Goal: Task Accomplishment & Management: Manage account settings

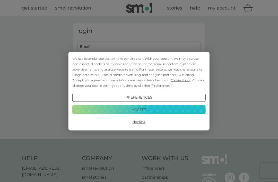
click at [143, 110] on button "Accept" at bounding box center [138, 109] width 133 height 9
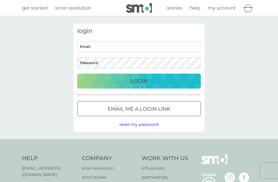
click at [93, 45] on input "Email" at bounding box center [139, 46] width 124 height 11
type input "[PERSON_NAME][EMAIL_ADDRESS][DOMAIN_NAME]"
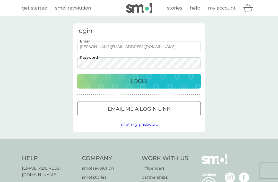
click at [139, 81] on button "Login" at bounding box center [139, 81] width 124 height 15
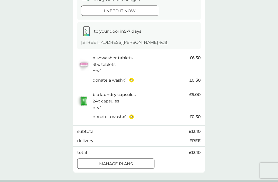
scroll to position [63, 0]
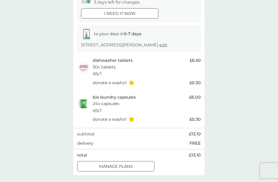
click at [120, 164] on div at bounding box center [116, 166] width 19 height 5
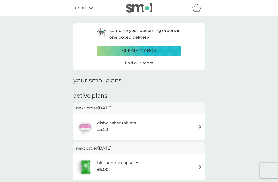
click at [134, 126] on div "£6.50" at bounding box center [116, 129] width 39 height 7
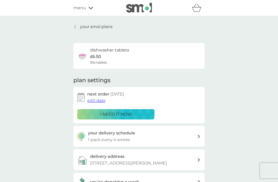
click at [99, 101] on span "edit date" at bounding box center [96, 100] width 18 height 5
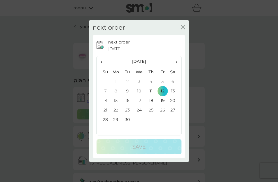
click at [176, 62] on span "›" at bounding box center [174, 61] width 5 height 11
click at [116, 99] on td "13" at bounding box center [116, 101] width 12 height 10
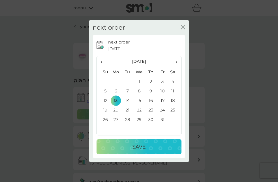
click at [138, 152] on button "Save" at bounding box center [139, 146] width 85 height 15
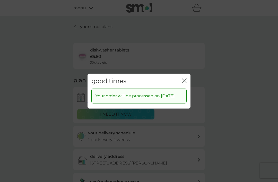
click at [186, 78] on icon "close" at bounding box center [184, 80] width 5 height 5
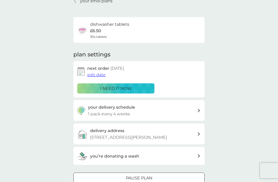
scroll to position [26, 0]
click at [126, 109] on h3 "your delivery schedule" at bounding box center [111, 107] width 47 height 7
select select "28"
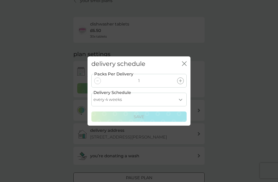
click at [57, 100] on div "delivery schedule close Packs Per Delivery 1 Delivery Schedule every 1 week eve…" at bounding box center [139, 91] width 278 height 182
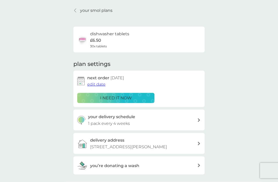
scroll to position [0, 0]
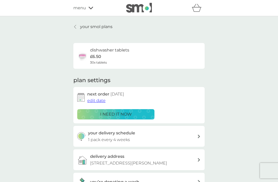
click at [90, 28] on p "your smol plans" at bounding box center [96, 26] width 32 height 7
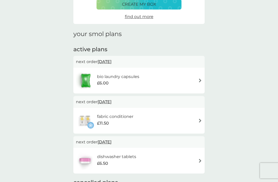
scroll to position [47, 0]
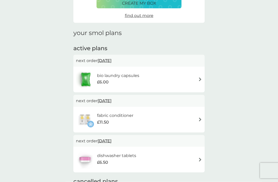
click at [117, 72] on h6 "bio laundry capsules" at bounding box center [118, 75] width 42 height 7
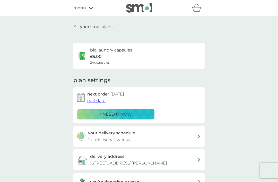
click at [95, 101] on span "edit date" at bounding box center [96, 100] width 18 height 5
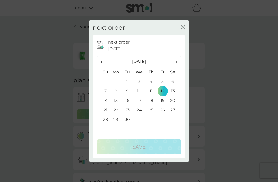
click at [177, 67] on span "›" at bounding box center [174, 61] width 5 height 11
click at [117, 105] on td "13" at bounding box center [116, 101] width 12 height 10
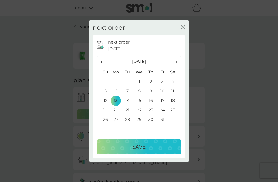
click at [146, 151] on div "Save" at bounding box center [139, 147] width 75 height 8
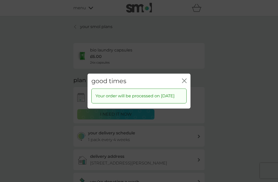
click at [186, 83] on icon "close" at bounding box center [184, 80] width 5 height 5
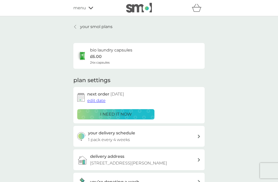
click at [82, 27] on p "your smol plans" at bounding box center [96, 26] width 32 height 7
